Goal: Information Seeking & Learning: Learn about a topic

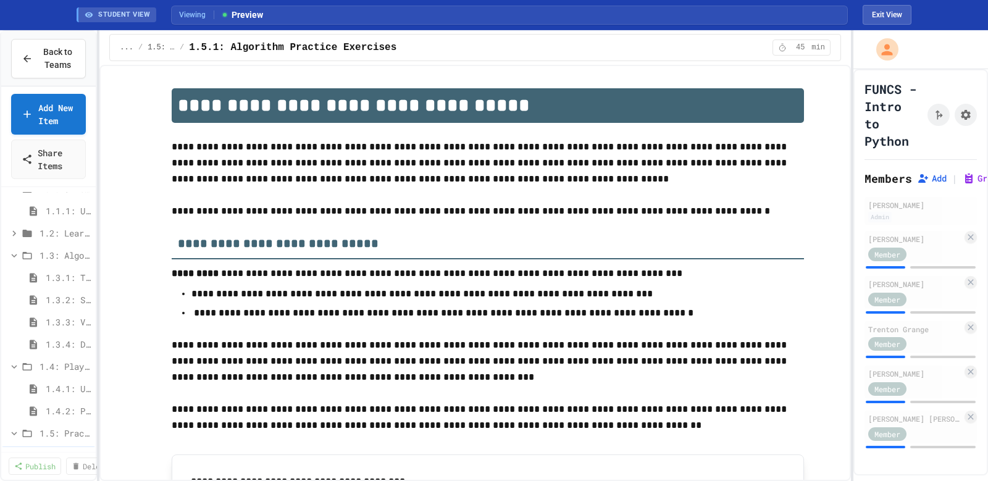
scroll to position [1265, 0]
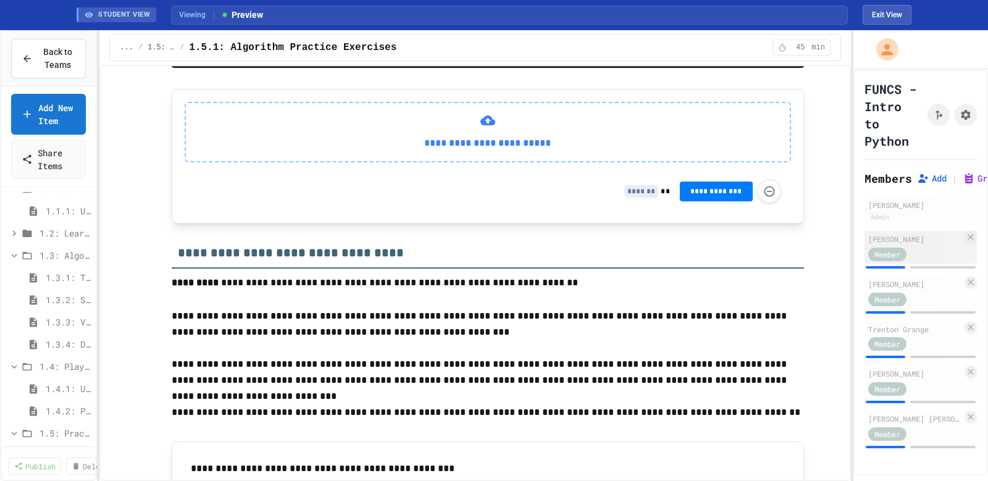
click at [893, 261] on div "Member" at bounding box center [887, 255] width 38 height 14
click at [346, 224] on div "**********" at bounding box center [488, 156] width 632 height 135
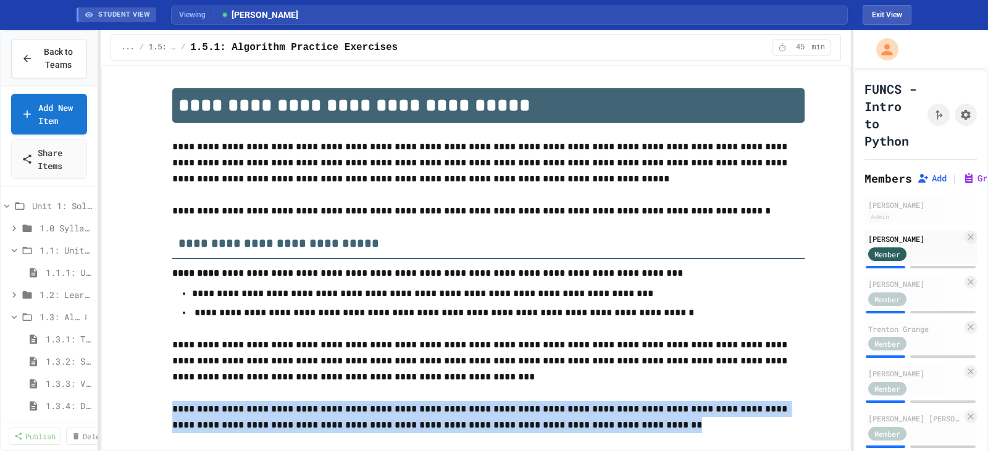
scroll to position [247, 0]
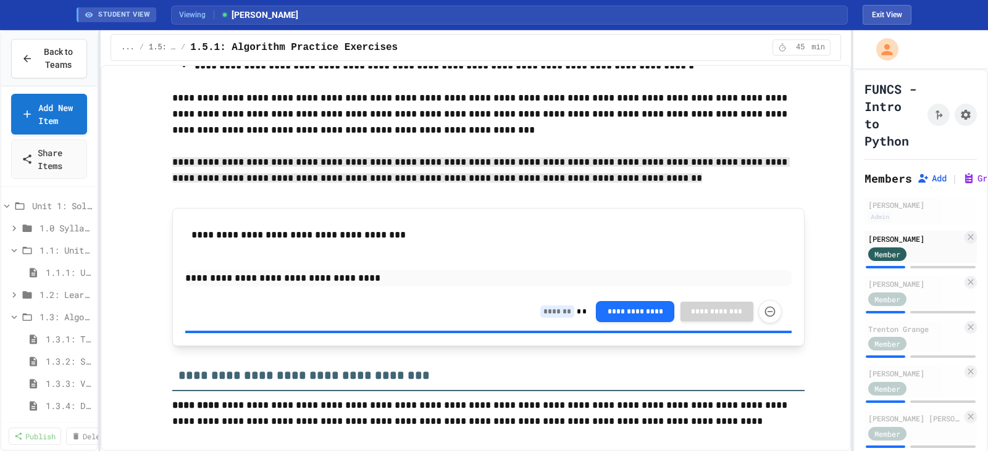
click at [33, 80] on div "Back to Teams" at bounding box center [49, 58] width 96 height 55
click at [35, 68] on div "Back to Teams" at bounding box center [49, 59] width 55 height 26
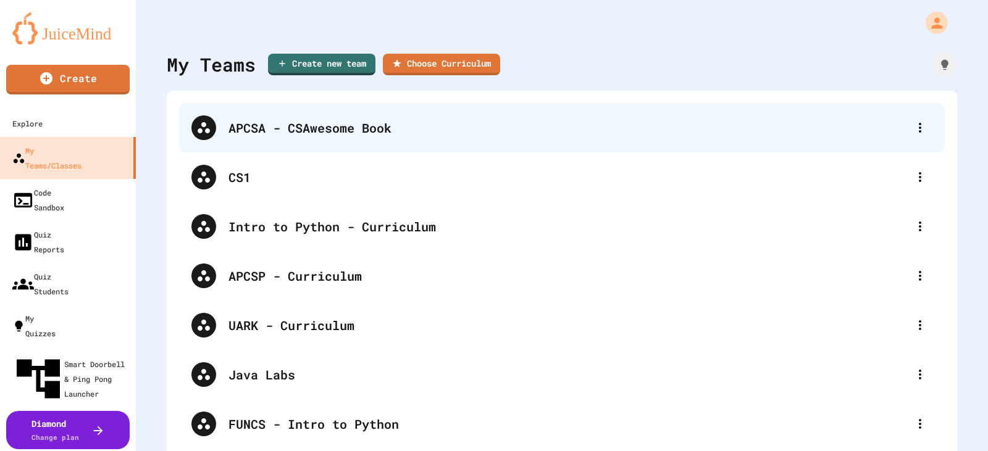
click at [264, 127] on div "APCSA - CSAwesome Book" at bounding box center [567, 128] width 679 height 19
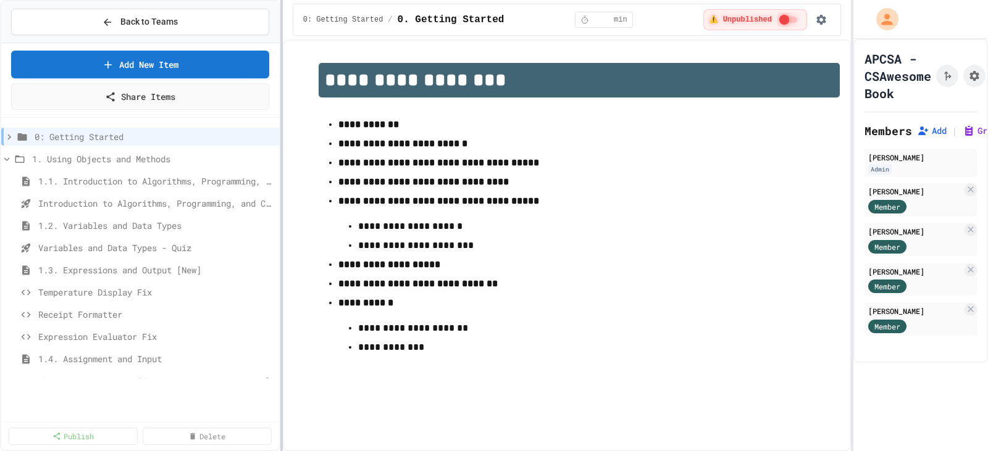
click at [281, 227] on div at bounding box center [281, 225] width 2 height 451
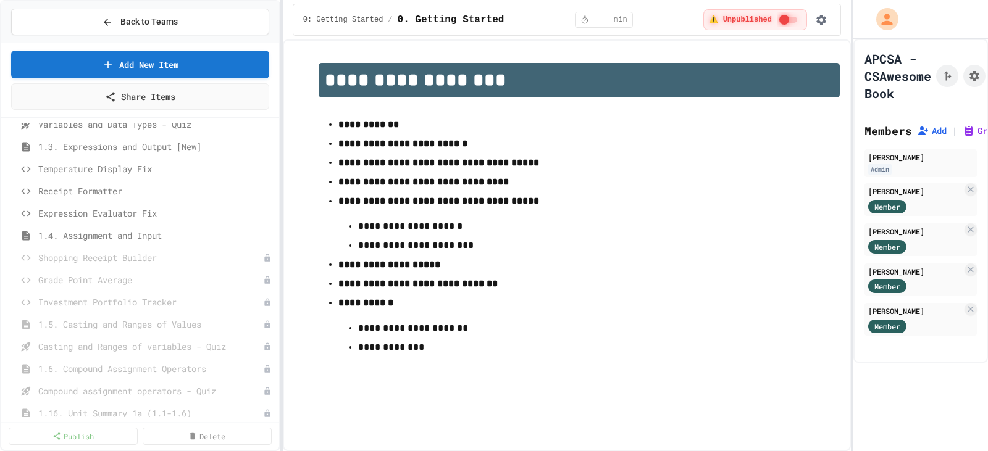
scroll to position [185, 0]
click at [104, 173] on span "1.4. Assignment and Input" at bounding box center [150, 173] width 224 height 13
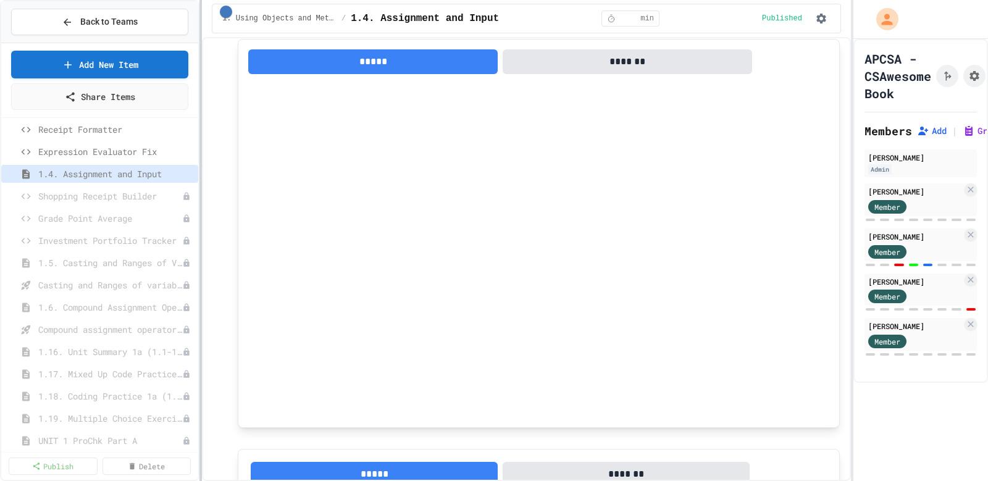
scroll to position [961, 0]
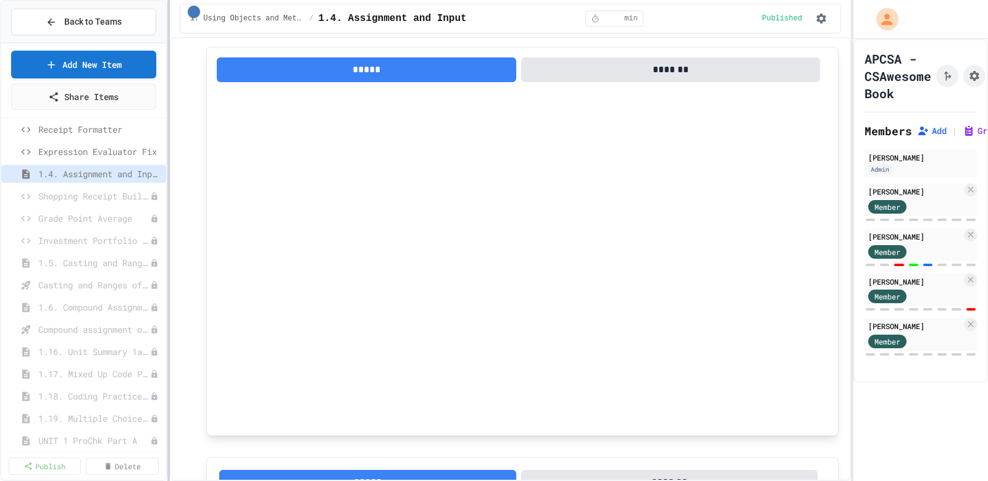
click at [167, 205] on div at bounding box center [168, 240] width 2 height 481
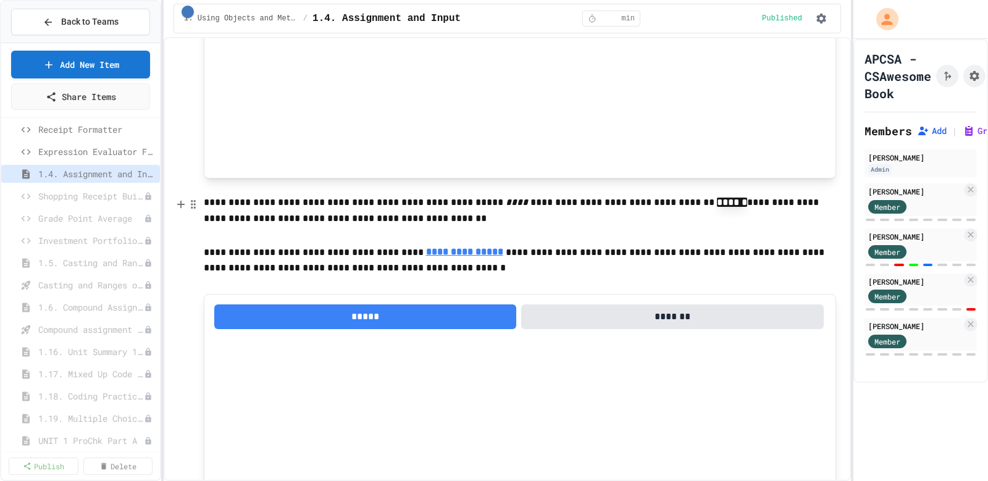
scroll to position [837, 0]
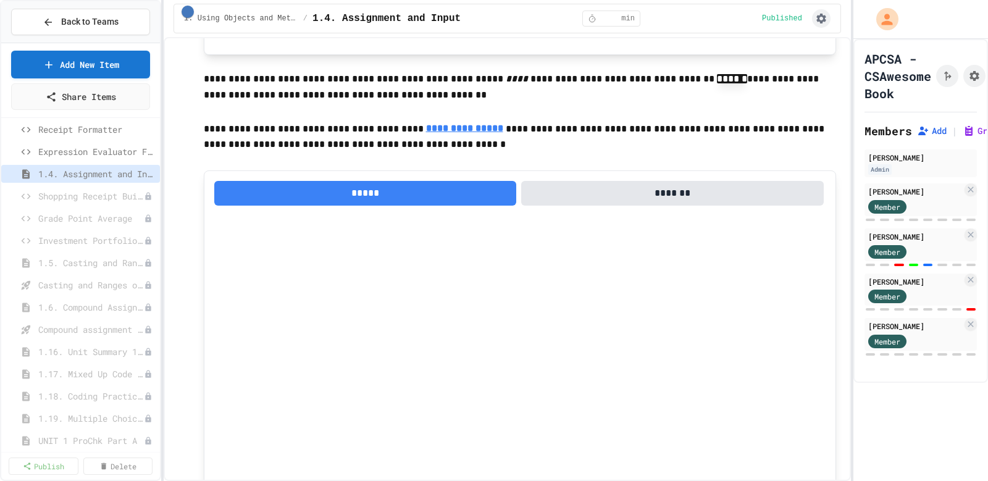
click at [817, 17] on icon "button" at bounding box center [821, 19] width 10 height 10
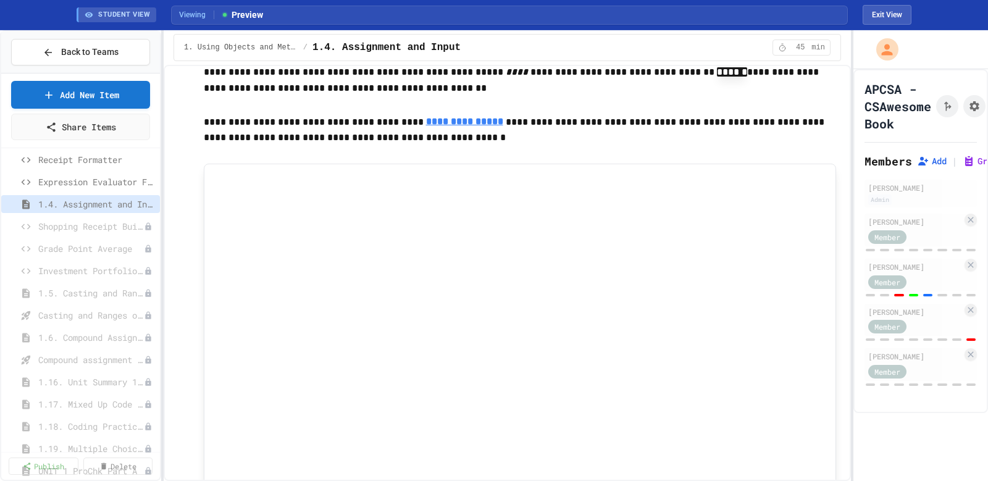
scroll to position [803, 0]
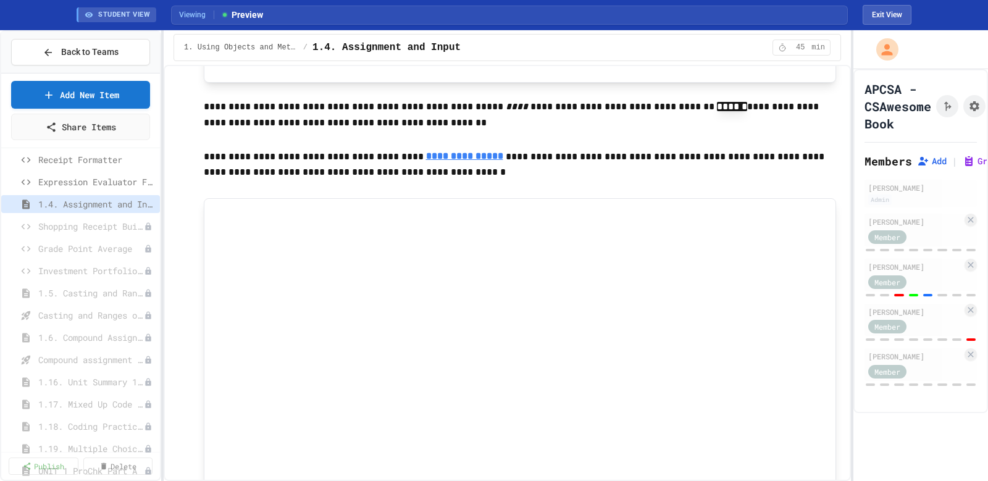
click at [461, 161] on u "**********" at bounding box center [464, 155] width 77 height 9
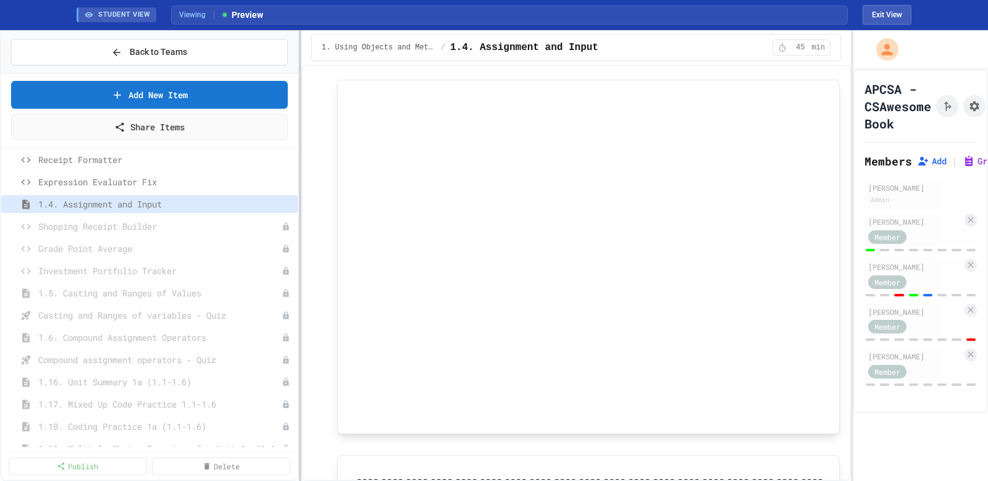
scroll to position [960, 0]
click at [300, 109] on div at bounding box center [301, 255] width 2 height 451
click at [108, 230] on span "Shopping Receipt Builder" at bounding box center [154, 226] width 232 height 13
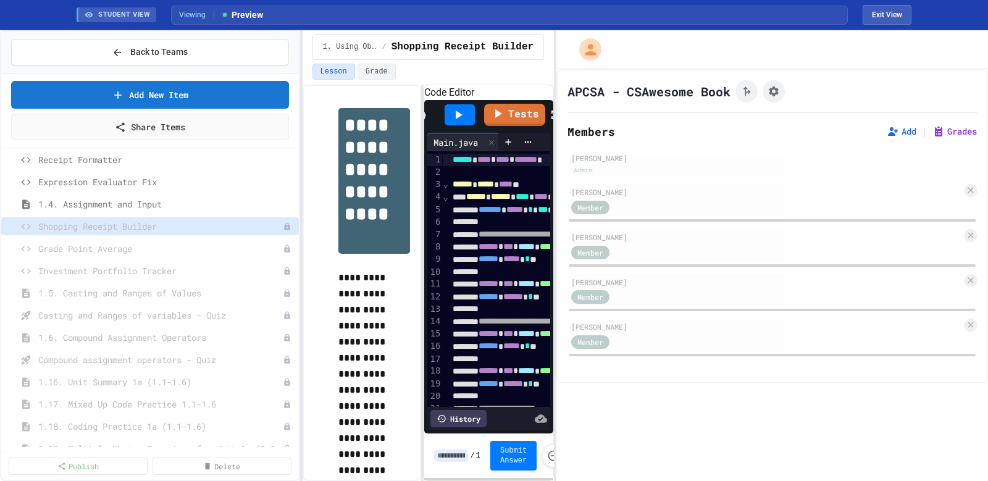
click at [556, 232] on div "**********" at bounding box center [494, 255] width 988 height 451
click at [935, 129] on icon at bounding box center [938, 131] width 7 height 9
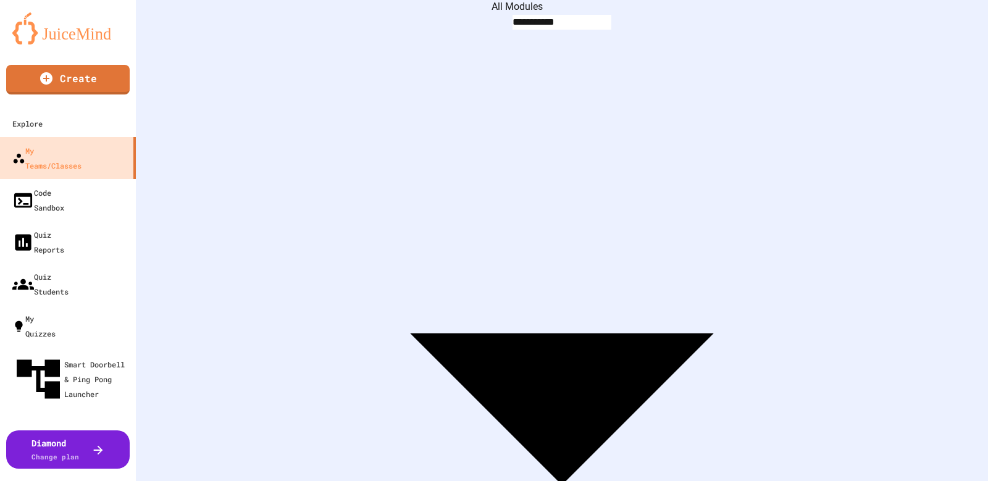
scroll to position [0, 977]
